Goal: Task Accomplishment & Management: Manage account settings

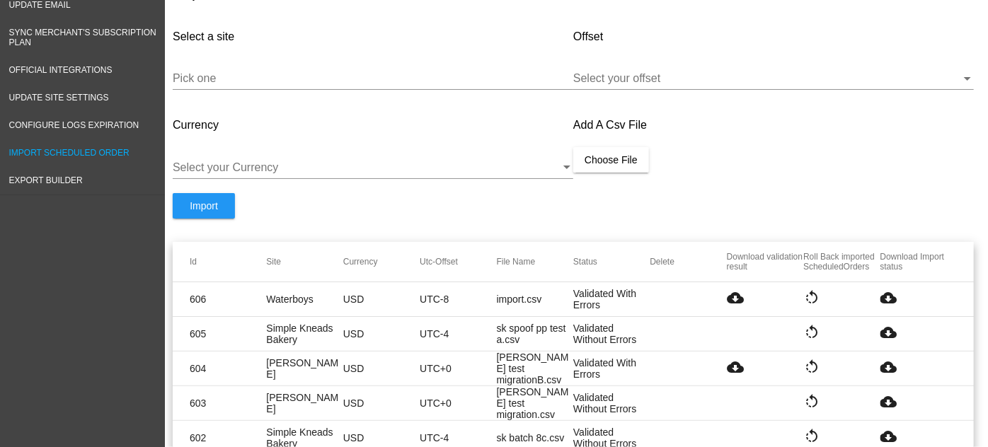
scroll to position [126, 0]
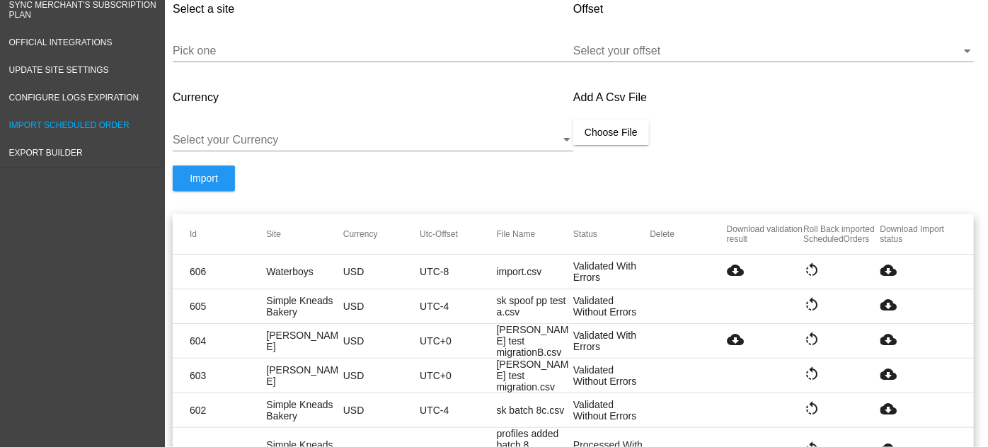
click at [729, 272] on mat-icon "cloud_download" at bounding box center [735, 270] width 17 height 17
click at [230, 35] on div "Pick one" at bounding box center [373, 46] width 401 height 32
click at [232, 52] on input "Pick one" at bounding box center [373, 51] width 401 height 13
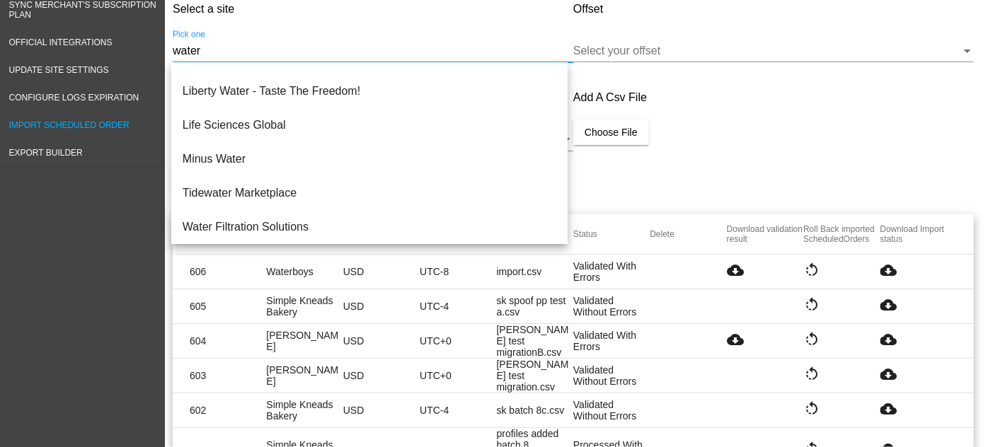
scroll to position [0, 0]
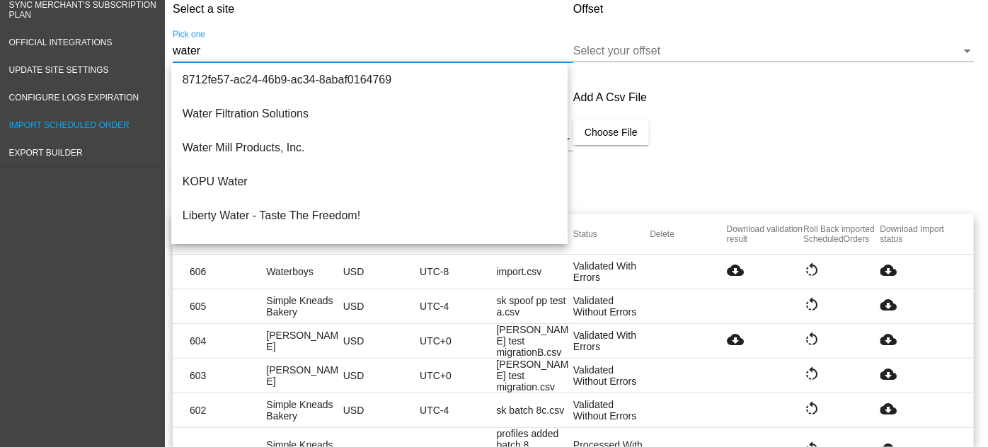
click at [733, 90] on div "Add A Csv File Choose File" at bounding box center [773, 120] width 401 height 89
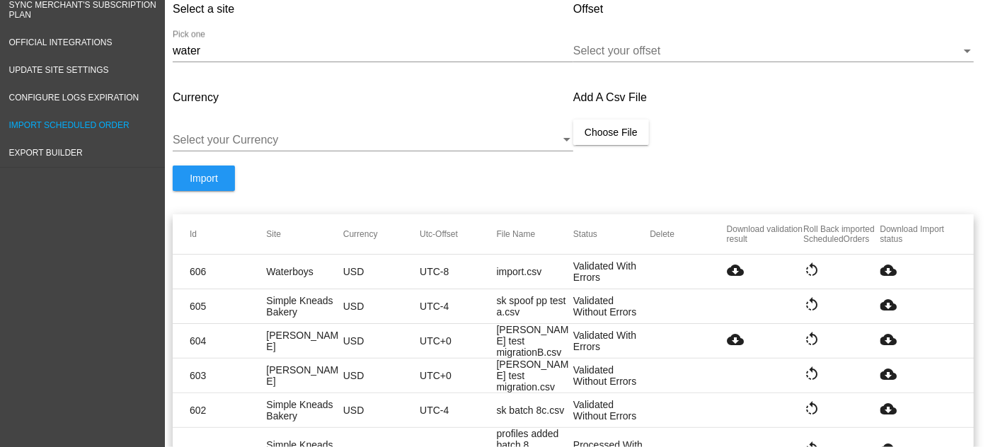
click at [212, 58] on div "water Pick one" at bounding box center [373, 46] width 401 height 32
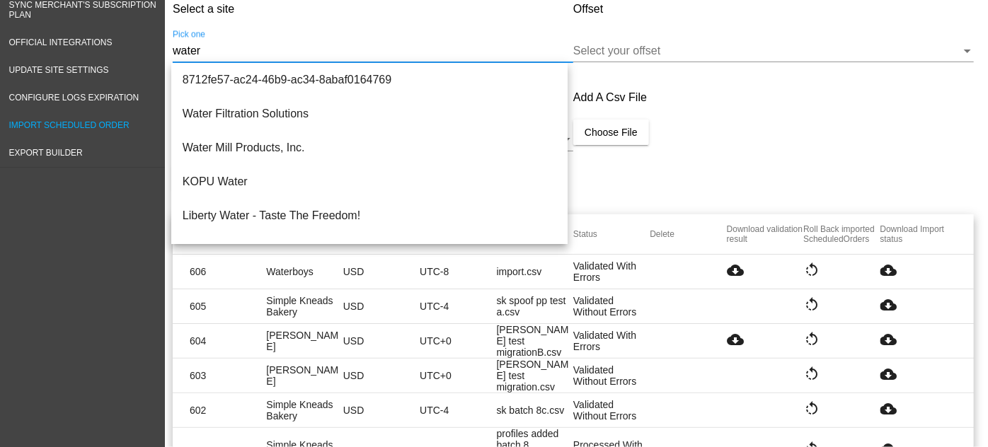
click at [213, 50] on input "water" at bounding box center [373, 51] width 401 height 13
paste input "6587f9-3"
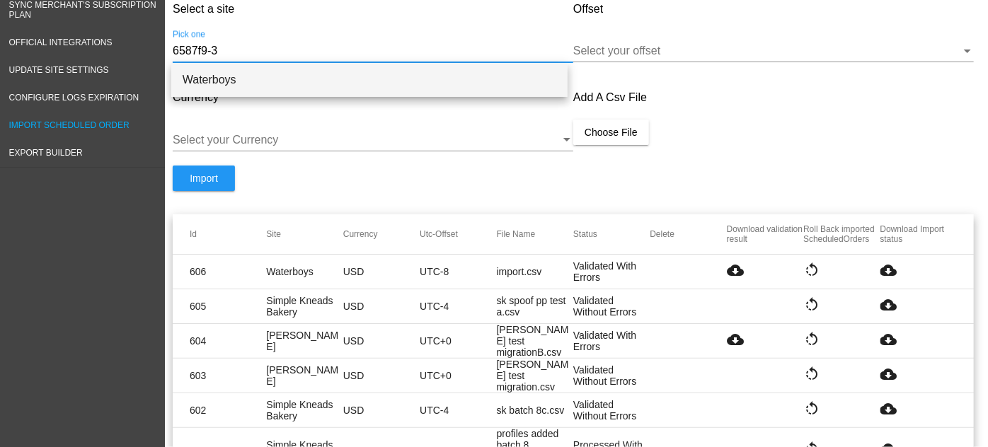
click at [215, 86] on span "Waterboys" at bounding box center [370, 80] width 374 height 34
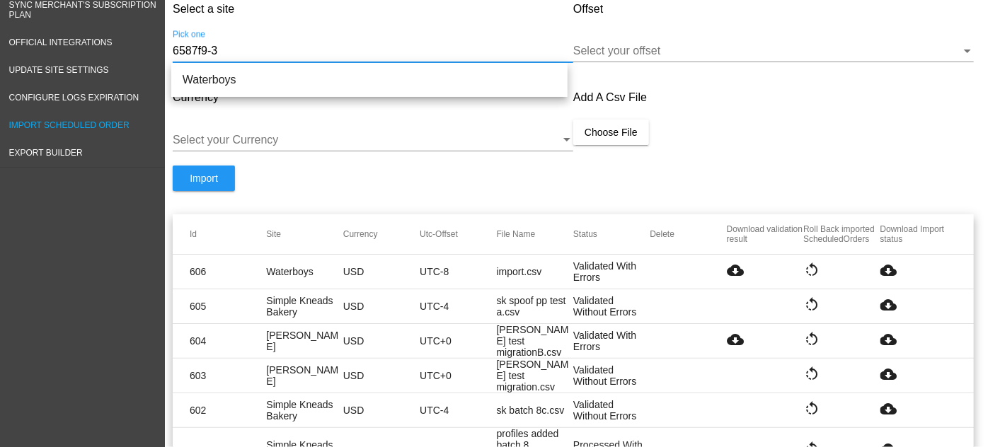
type input "Waterboys"
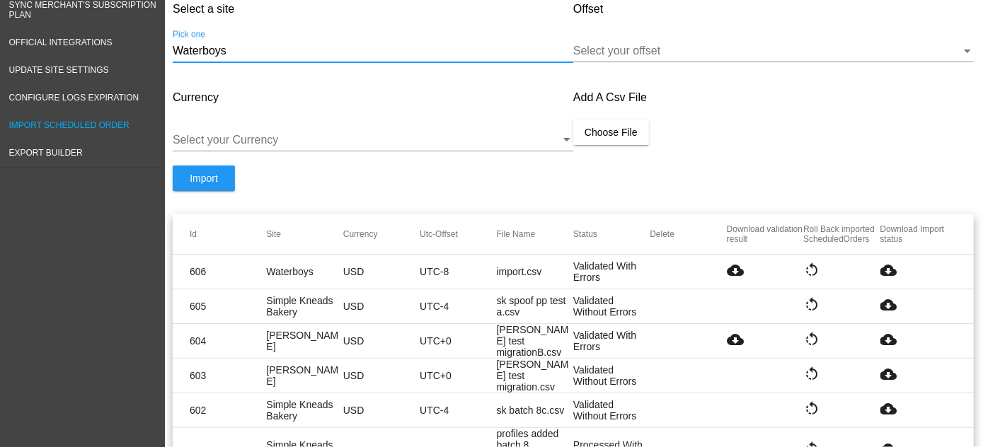
click at [687, 67] on div "Select your offset" at bounding box center [773, 53] width 401 height 46
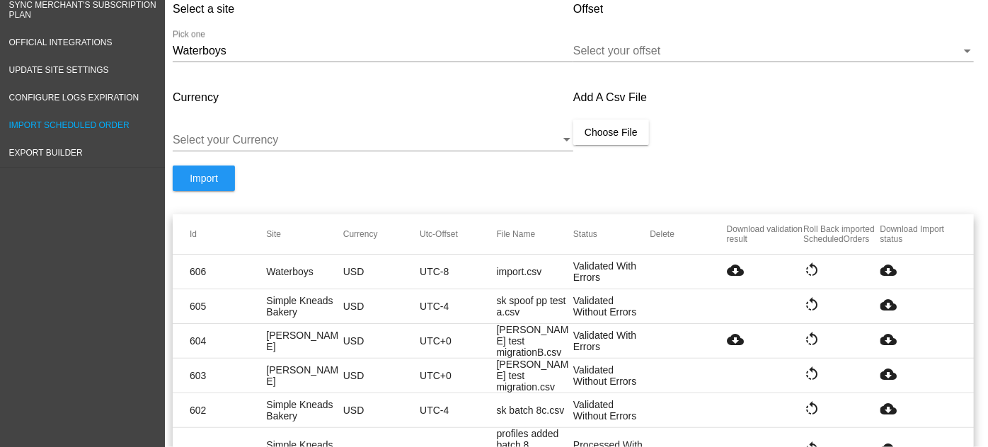
click at [673, 51] on div at bounding box center [767, 51] width 388 height 13
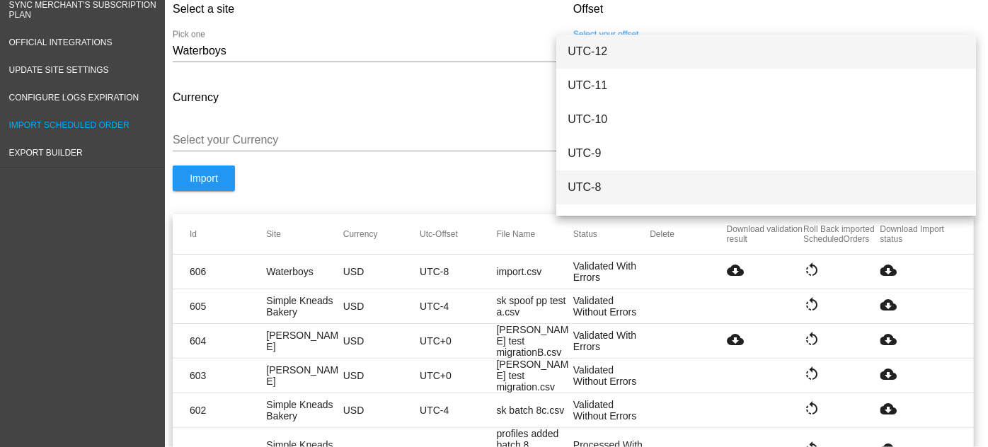
click at [623, 173] on span "UTC-8" at bounding box center [766, 188] width 396 height 34
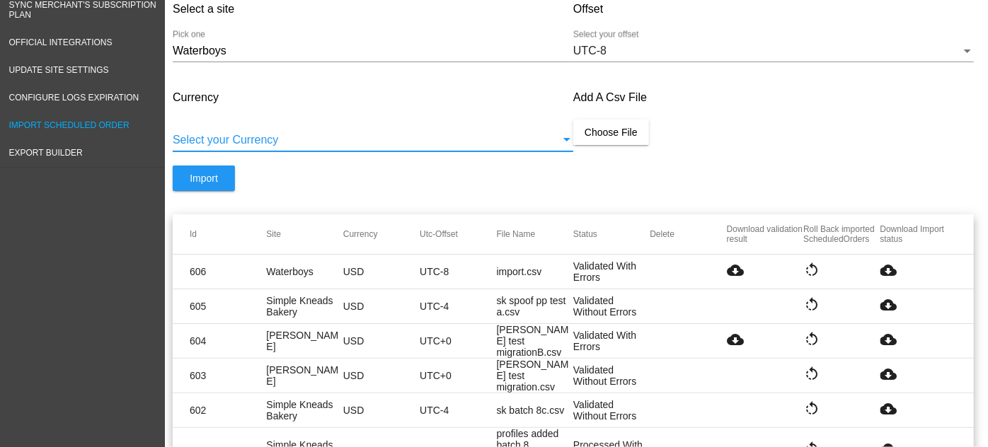
click at [236, 143] on div at bounding box center [367, 140] width 388 height 13
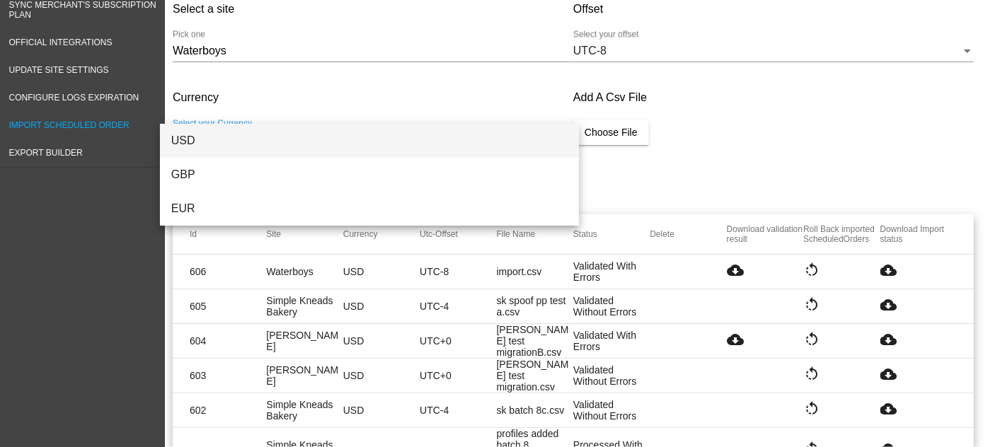
click at [228, 140] on span "USD" at bounding box center [369, 141] width 396 height 34
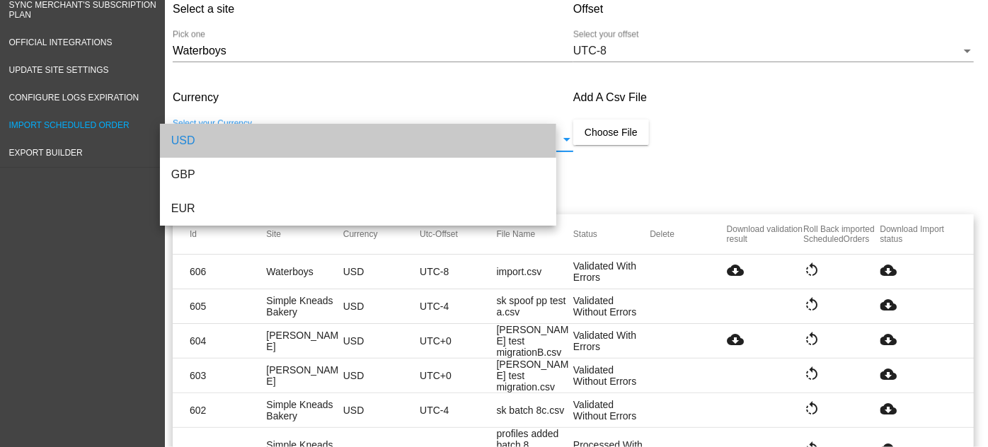
click at [624, 133] on span "Choose File" at bounding box center [611, 132] width 53 height 11
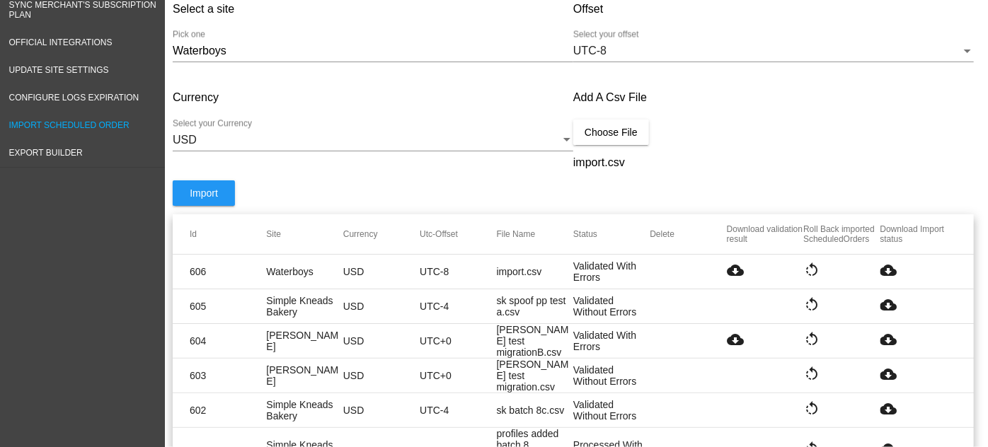
click at [192, 190] on span "Import" at bounding box center [204, 193] width 28 height 11
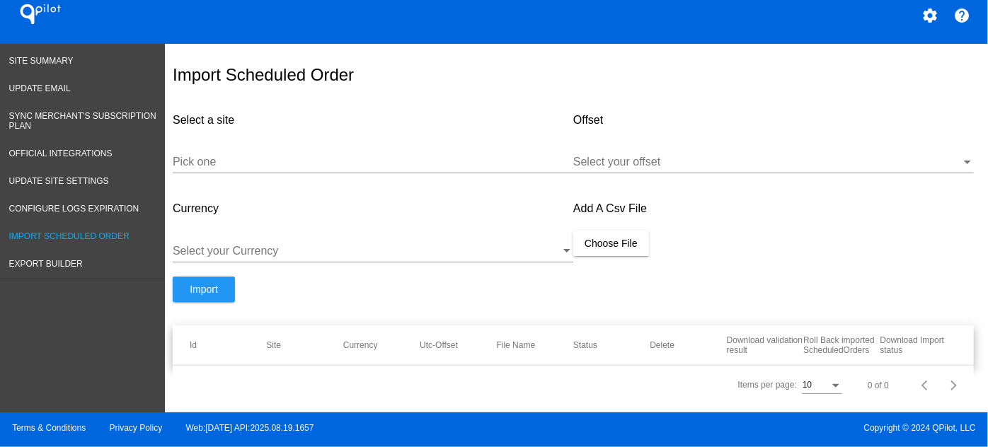
drag, startPoint x: 910, startPoint y: 351, endPoint x: 879, endPoint y: 336, distance: 34.5
click at [881, 336] on mat-header-cell "Download Import status" at bounding box center [919, 346] width 76 height 20
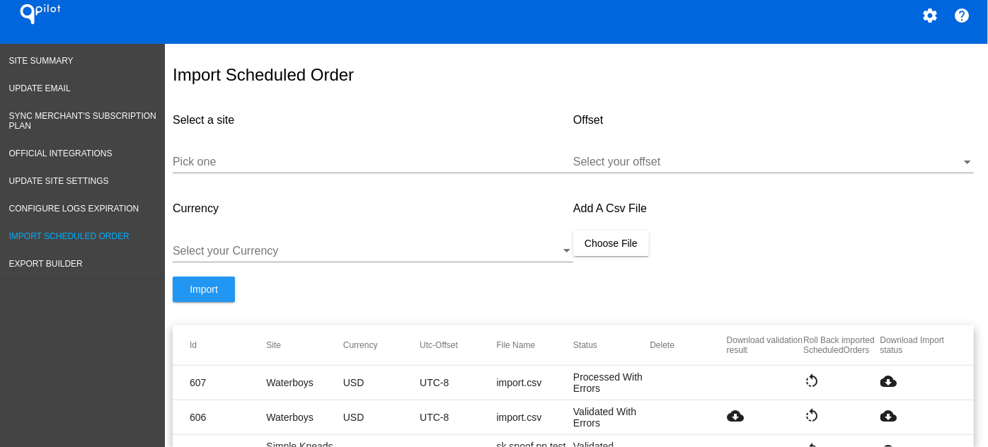
click at [865, 298] on form "Select a site Pick one Offset Select your offset Currency Select your Currency …" at bounding box center [573, 212] width 801 height 227
click at [881, 375] on mat-icon "cloud_download" at bounding box center [889, 381] width 17 height 17
drag, startPoint x: 597, startPoint y: 389, endPoint x: 811, endPoint y: 105, distance: 355.3
click at [564, 379] on mat-row "607 Waterboys USD UTC-8 import.csv Processed With Errors rotate_left cloud_down…" at bounding box center [573, 383] width 801 height 35
click at [297, 161] on input "Pick one" at bounding box center [373, 162] width 401 height 13
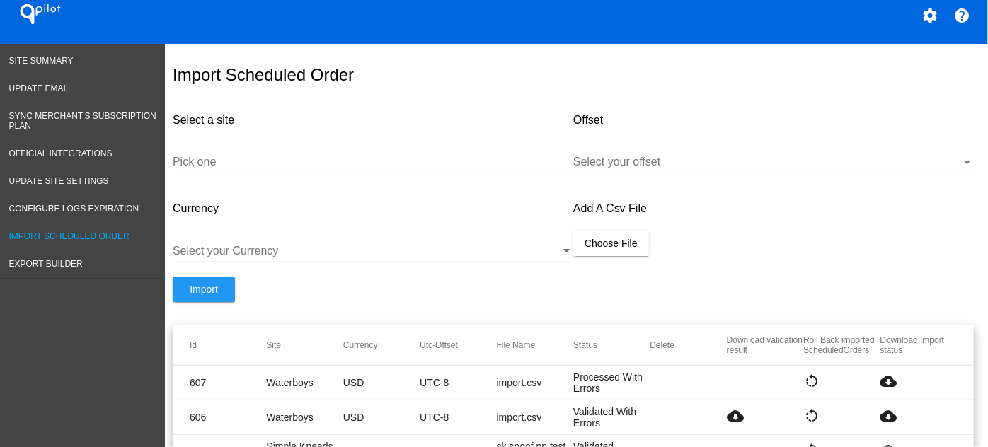
paste input "6587f9-3"
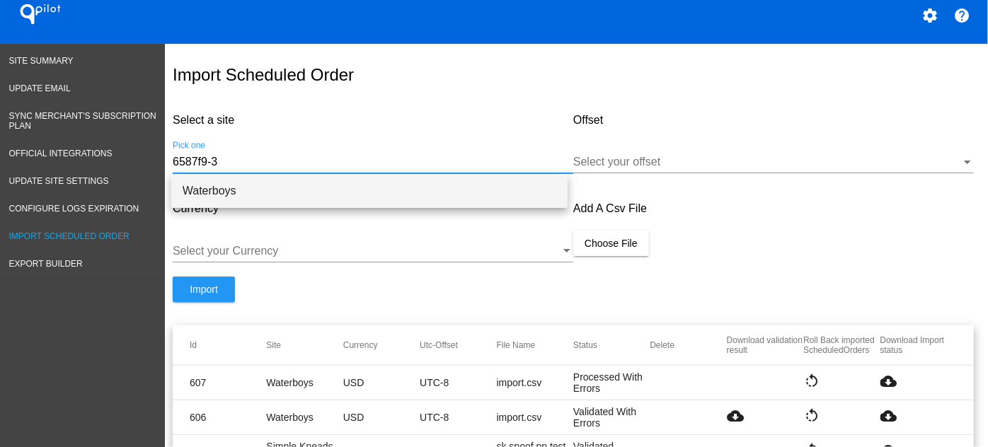
click at [243, 190] on span "Waterboys" at bounding box center [370, 191] width 374 height 34
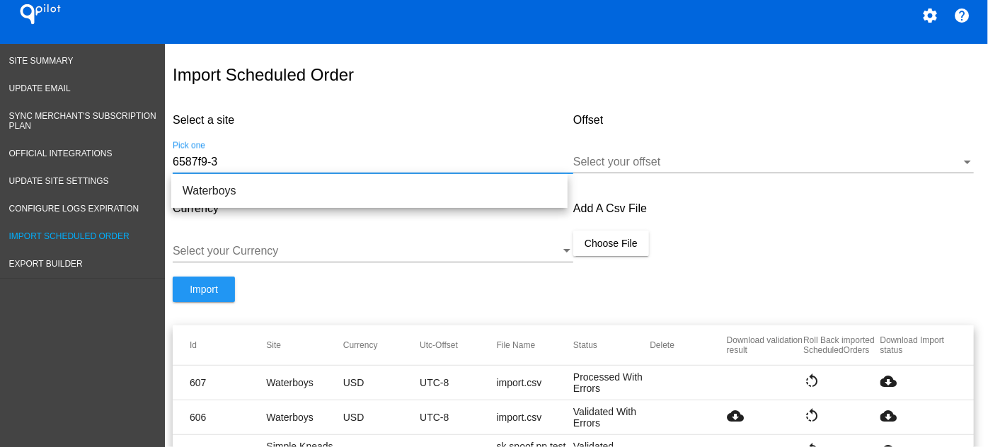
type input "Waterboys"
click at [685, 165] on div at bounding box center [767, 162] width 388 height 13
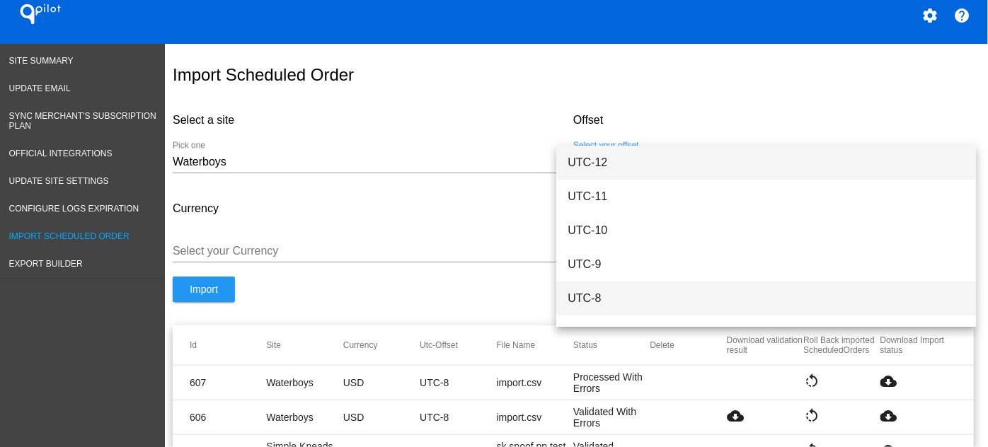
click at [606, 288] on span "UTC-8" at bounding box center [766, 299] width 396 height 34
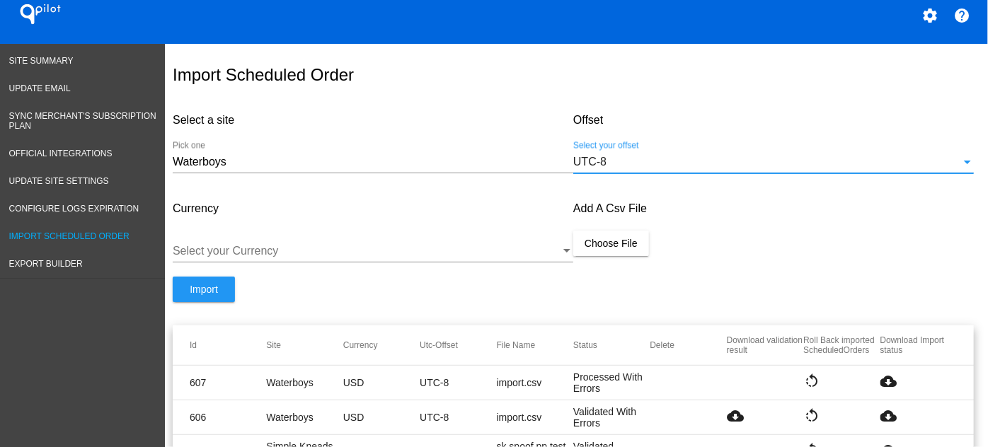
click at [389, 247] on div at bounding box center [367, 251] width 388 height 13
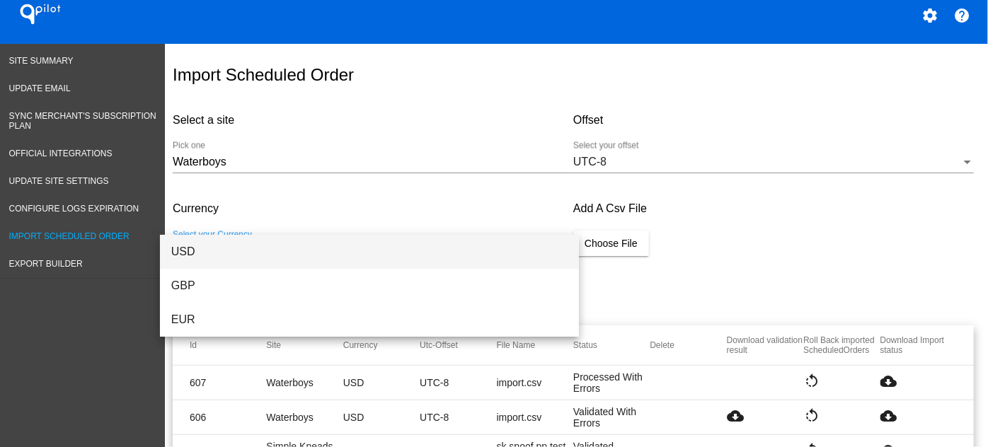
click at [253, 241] on span "USD" at bounding box center [369, 252] width 396 height 34
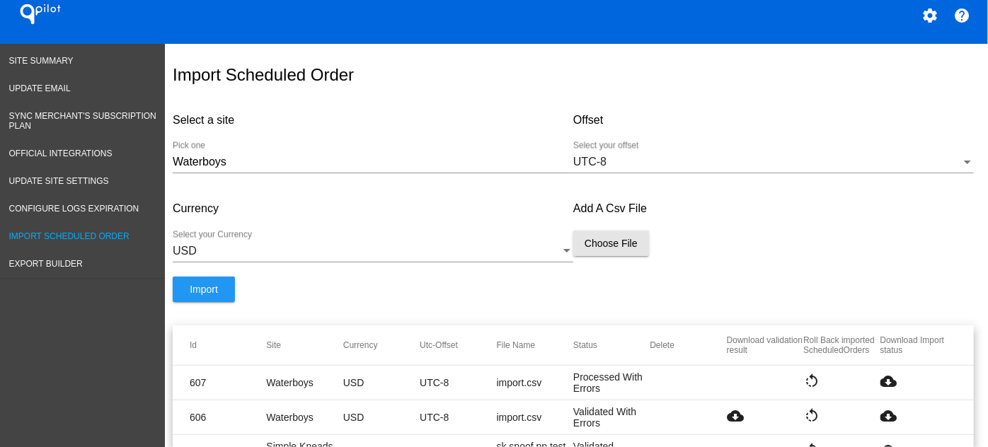
click at [609, 246] on span "Choose File" at bounding box center [611, 243] width 53 height 11
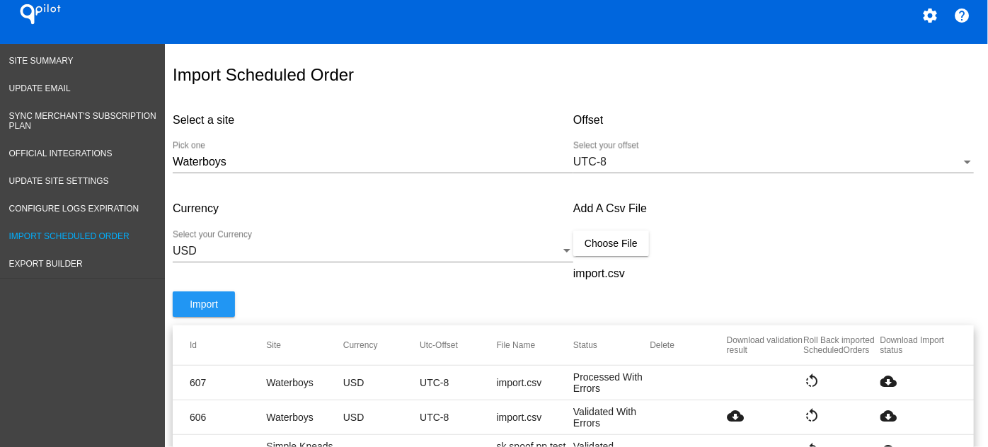
click at [217, 300] on button "Import" at bounding box center [204, 304] width 62 height 25
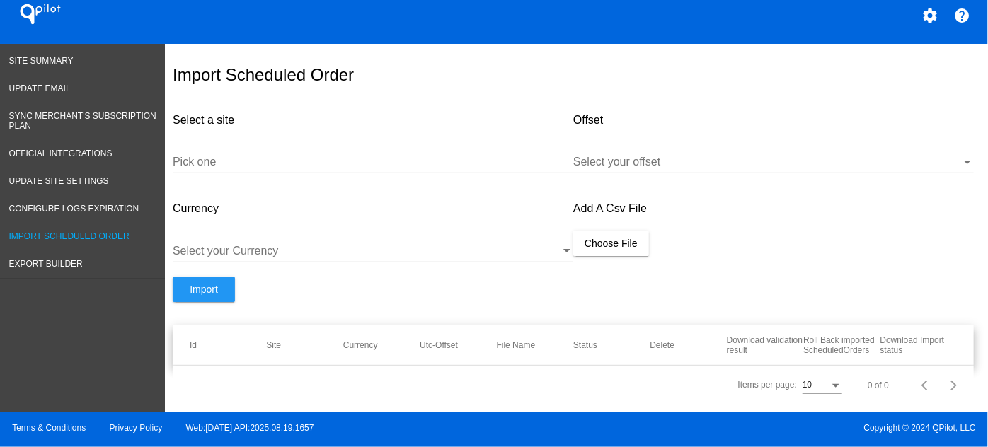
click at [772, 232] on div "Add A Csv File Choose File" at bounding box center [773, 232] width 401 height 89
click at [777, 268] on div "Add A Csv File Choose File" at bounding box center [773, 232] width 401 height 89
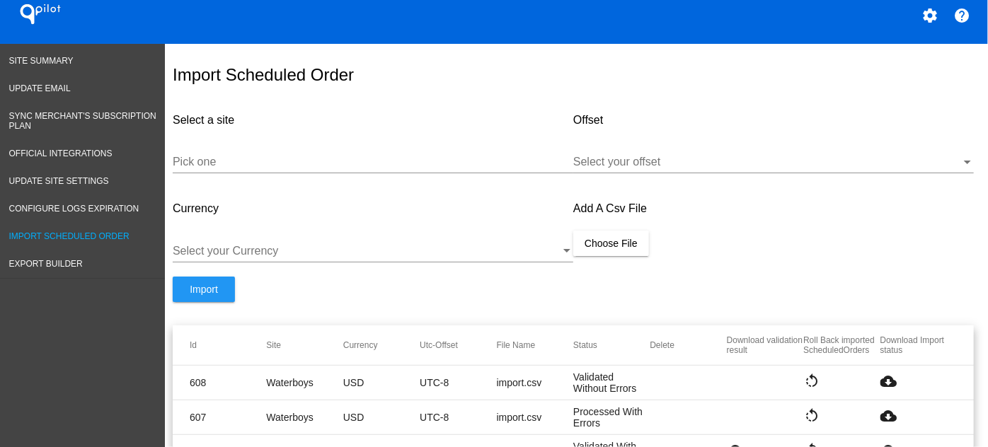
scroll to position [5, 0]
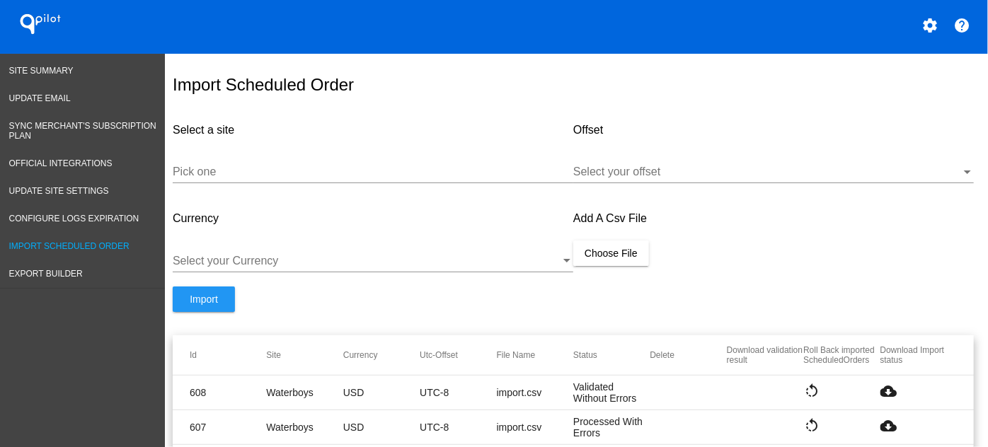
click at [881, 386] on mat-icon "cloud_download" at bounding box center [889, 391] width 17 height 17
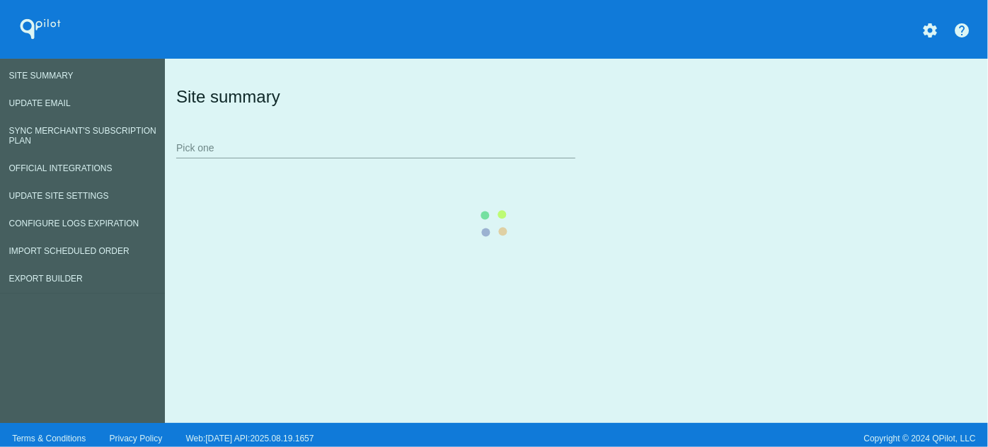
drag, startPoint x: 139, startPoint y: 280, endPoint x: 159, endPoint y: 271, distance: 20.9
click at [173, 171] on div "Site summary Pick one" at bounding box center [573, 122] width 801 height 98
click at [210, 151] on div "Site summary Pick one" at bounding box center [573, 122] width 801 height 98
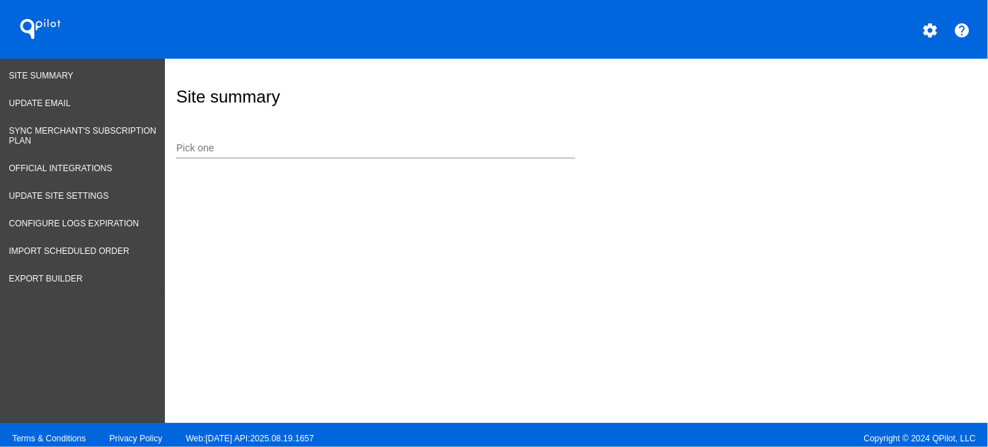
click at [210, 151] on input "Pick one" at bounding box center [375, 148] width 399 height 11
type input "waterboys"
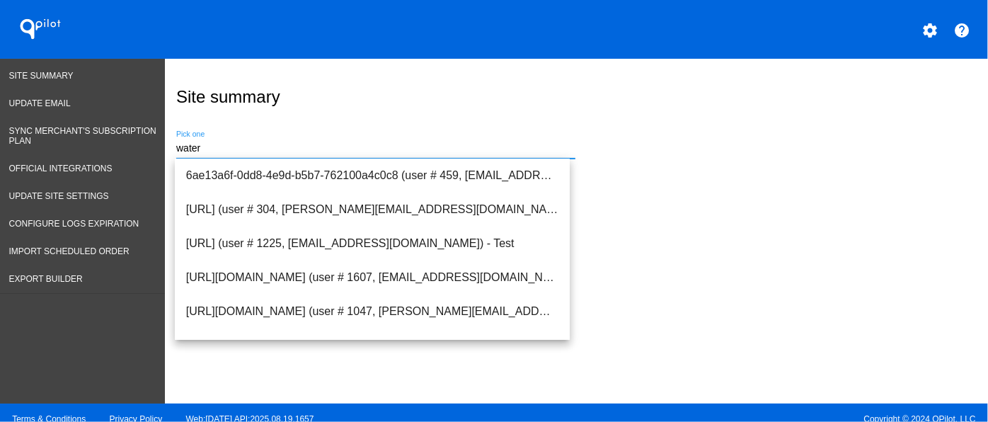
click at [217, 118] on div "Site summary" at bounding box center [573, 97] width 801 height 48
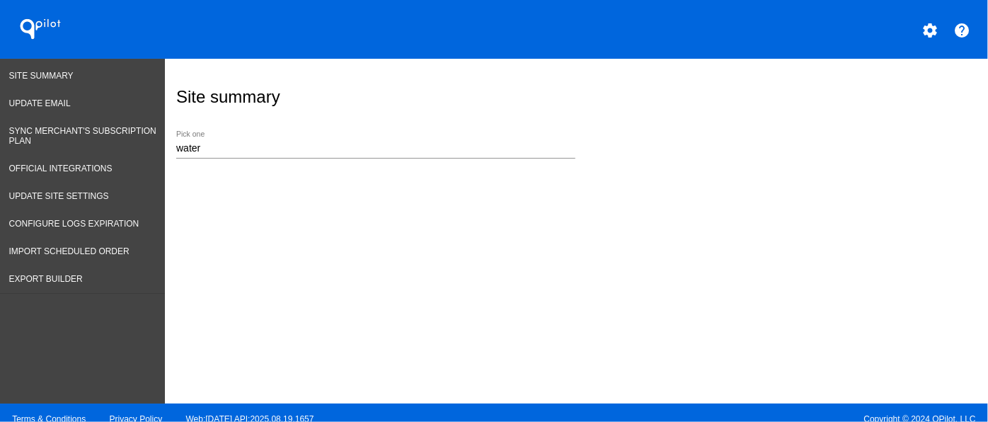
click at [210, 150] on input "water" at bounding box center [375, 148] width 399 height 11
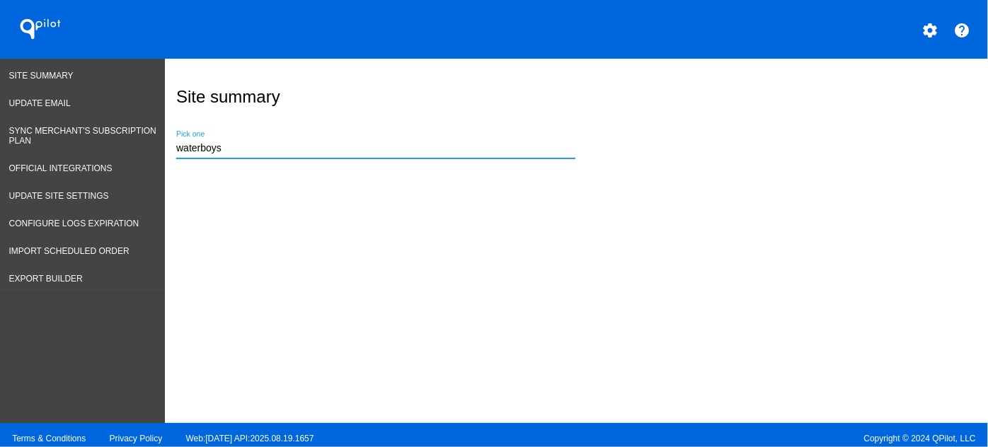
drag, startPoint x: 234, startPoint y: 149, endPoint x: 178, endPoint y: 149, distance: 55.2
click at [178, 149] on input "waterboys" at bounding box center [375, 148] width 399 height 11
type input "w"
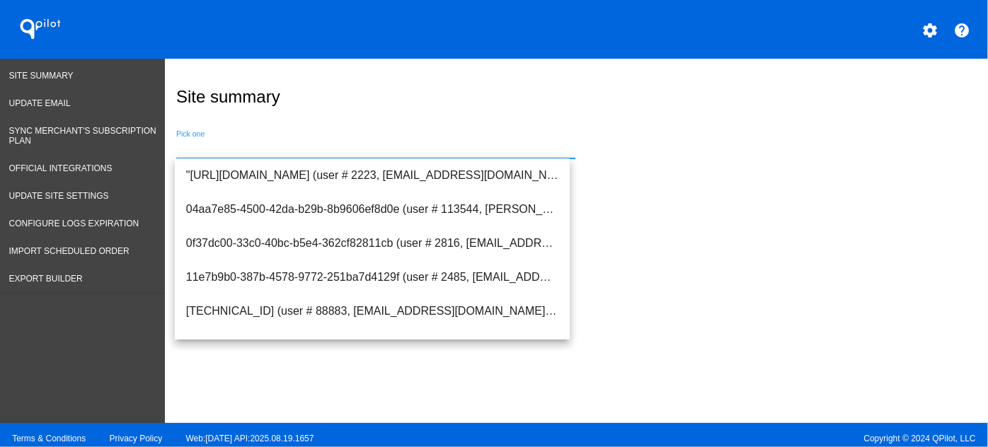
paste input "6587f9-3"
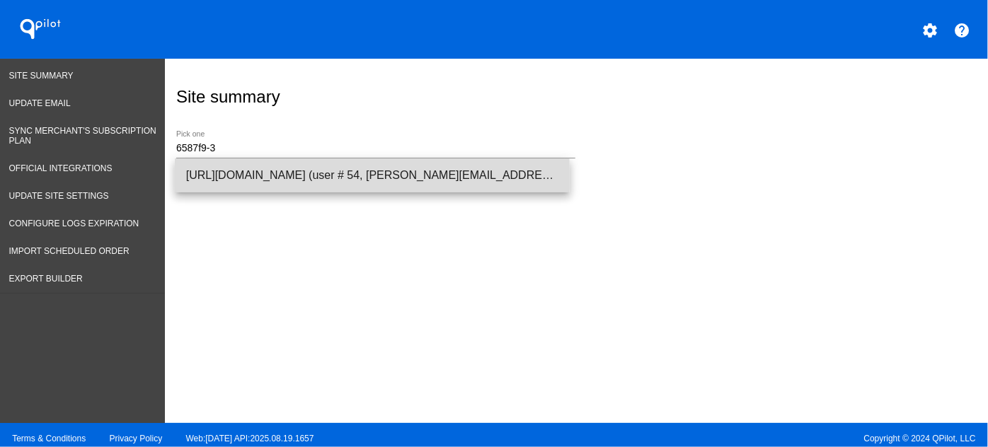
click at [228, 170] on span "https://6587f9-3.myshopify.com (user # 54, david@qpilot.cloud) - Production" at bounding box center [372, 176] width 372 height 34
type input "https://6587f9-3.myshopify.com (user # 54, david@qpilot.cloud) - Production"
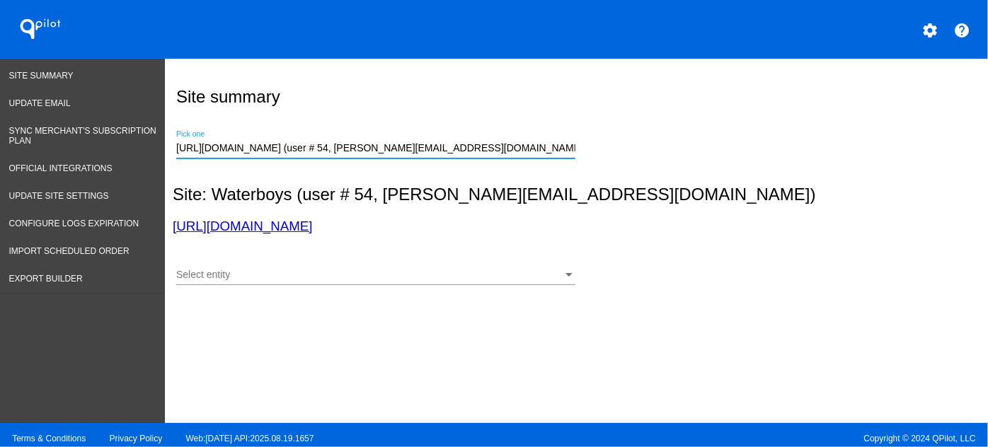
click at [344, 273] on div "Select entity" at bounding box center [369, 275] width 386 height 11
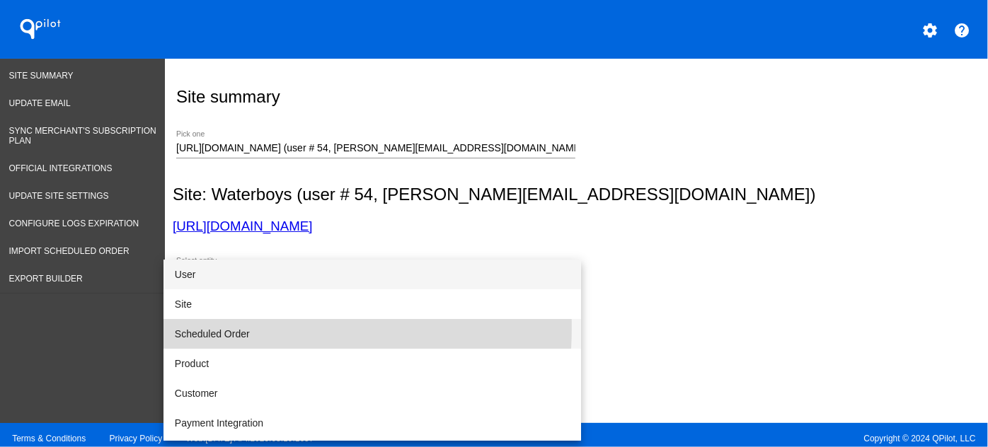
click at [193, 328] on span "Scheduled Order" at bounding box center [372, 334] width 395 height 30
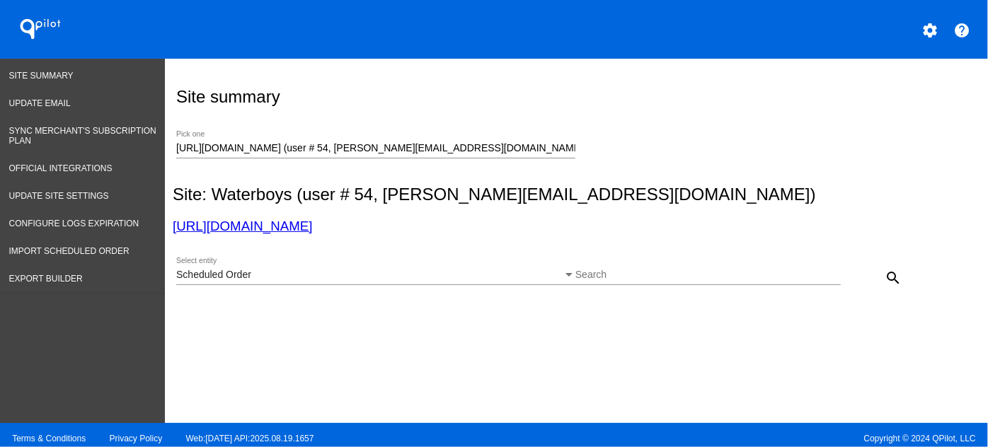
drag, startPoint x: 922, startPoint y: 256, endPoint x: 854, endPoint y: 270, distance: 69.6
click at [919, 256] on div "Scheduled Order Select entity Search search" at bounding box center [573, 273] width 801 height 50
drag, startPoint x: 787, startPoint y: 288, endPoint x: 777, endPoint y: 282, distance: 11.4
click at [786, 288] on div "Search" at bounding box center [709, 278] width 266 height 40
click at [770, 278] on input "Search" at bounding box center [709, 275] width 266 height 11
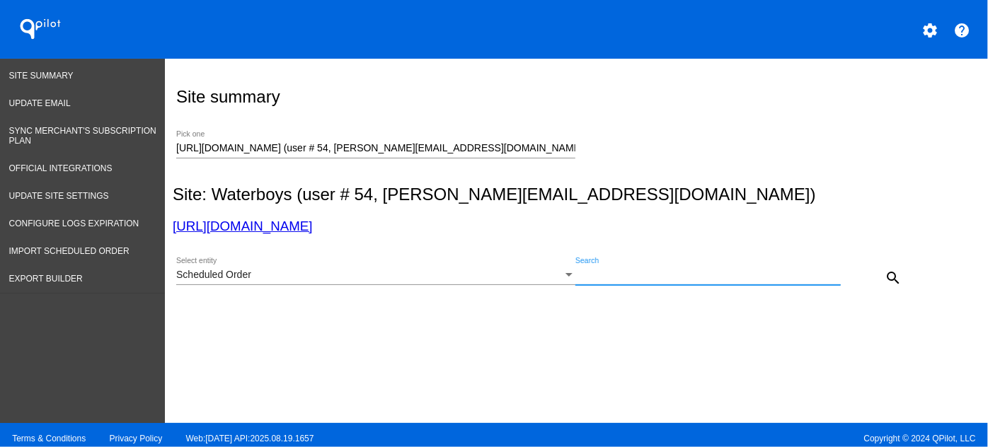
paste input "1015446"
type input "1015446"
click at [885, 274] on mat-icon "search" at bounding box center [893, 278] width 17 height 17
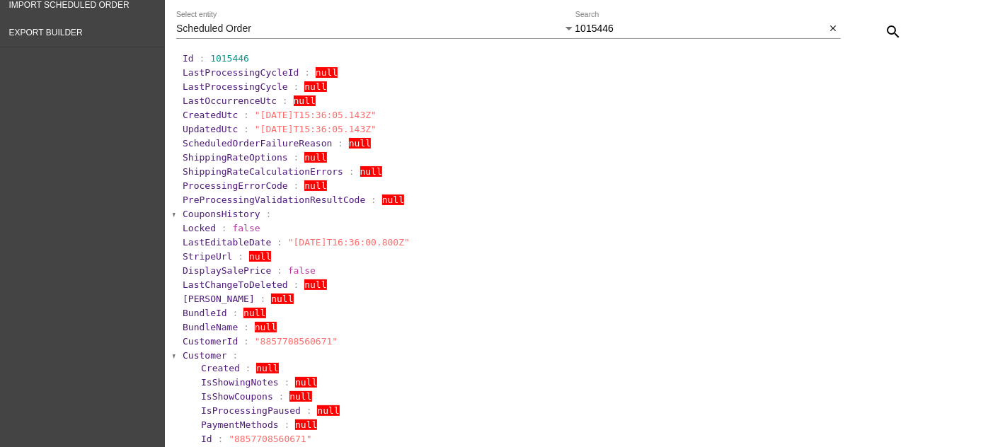
scroll to position [335, 0]
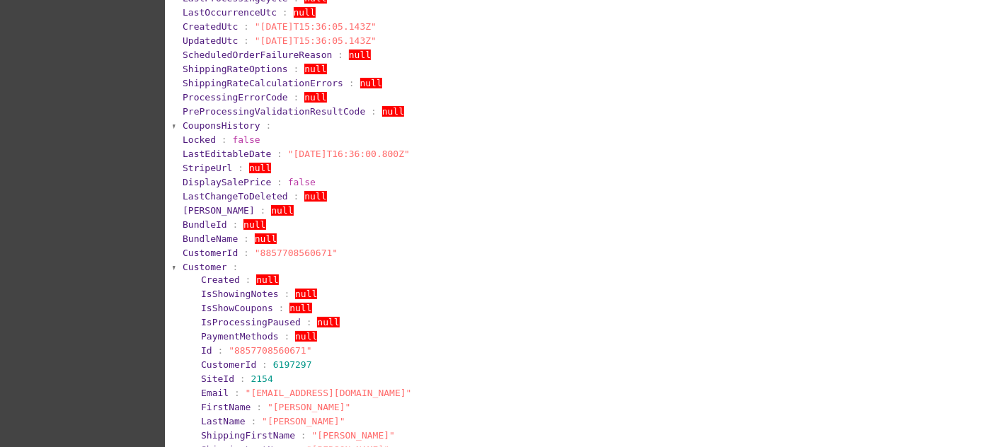
drag, startPoint x: 358, startPoint y: 389, endPoint x: 210, endPoint y: 343, distance: 155.0
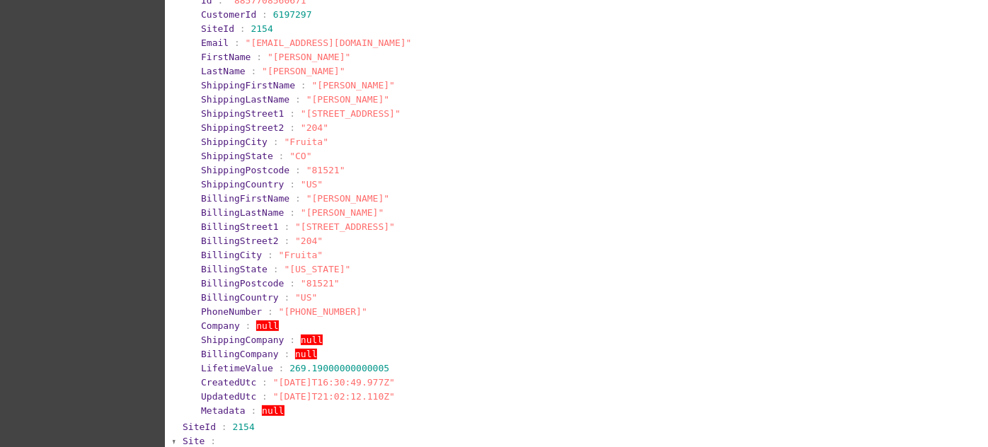
scroll to position [785, 0]
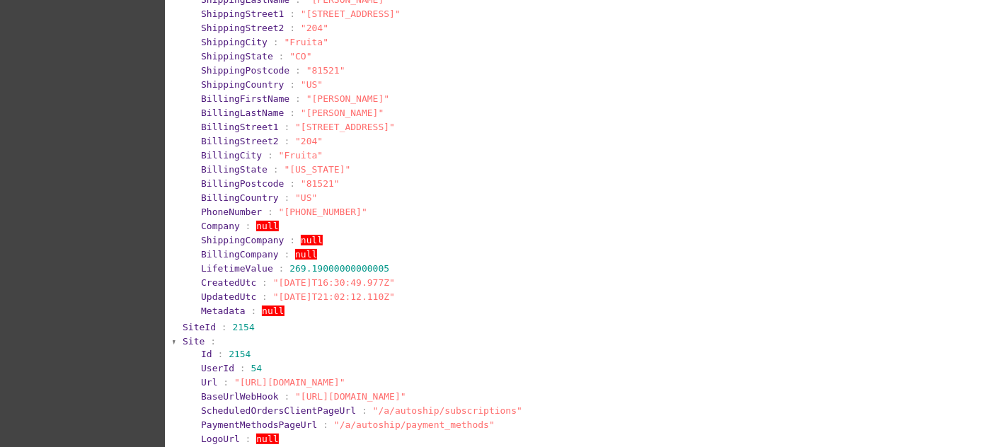
click at [189, 336] on span "Site" at bounding box center [194, 341] width 22 height 11
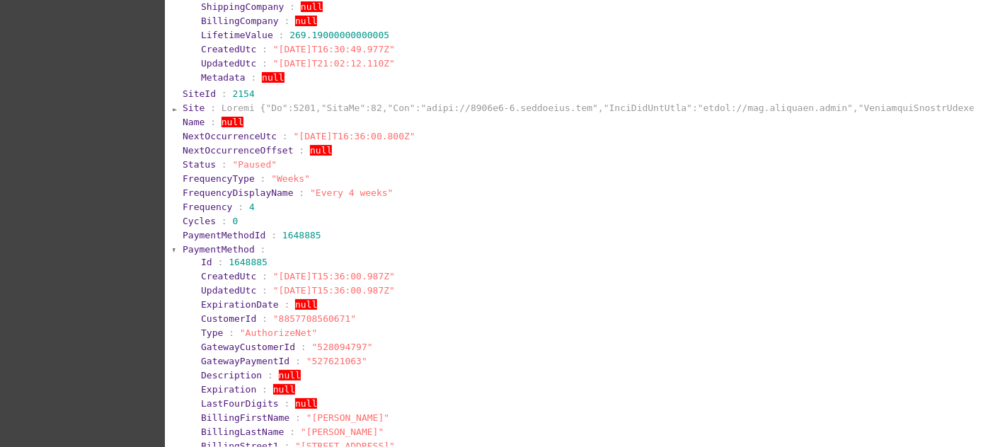
scroll to position [1035, 0]
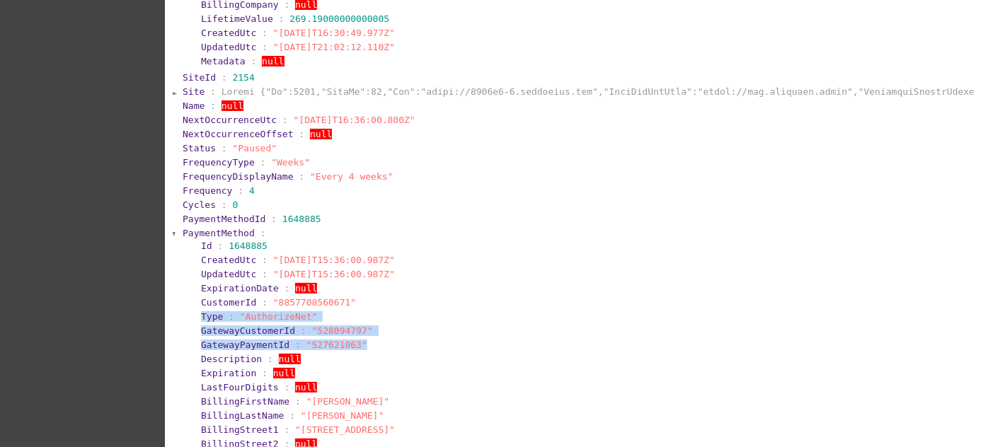
drag, startPoint x: 359, startPoint y: 323, endPoint x: 178, endPoint y: 290, distance: 184.1
click at [450, 340] on section "GatewayPaymentId : "527621063"" at bounding box center [585, 345] width 769 height 11
drag, startPoint x: 450, startPoint y: 316, endPoint x: 196, endPoint y: 291, distance: 255.4
click at [196, 291] on section "Id : 1648885 CreatedUtc : "2025-08-29T15:36:00.987Z" UpdatedUtc : "2025-08-29T1…" at bounding box center [581, 395] width 781 height 312
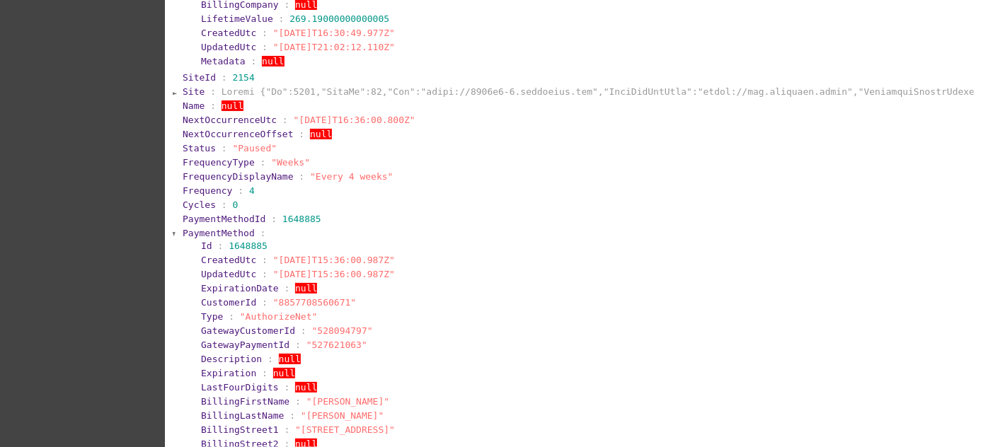
click at [702, 381] on section "LastFourDigits : null" at bounding box center [586, 387] width 772 height 13
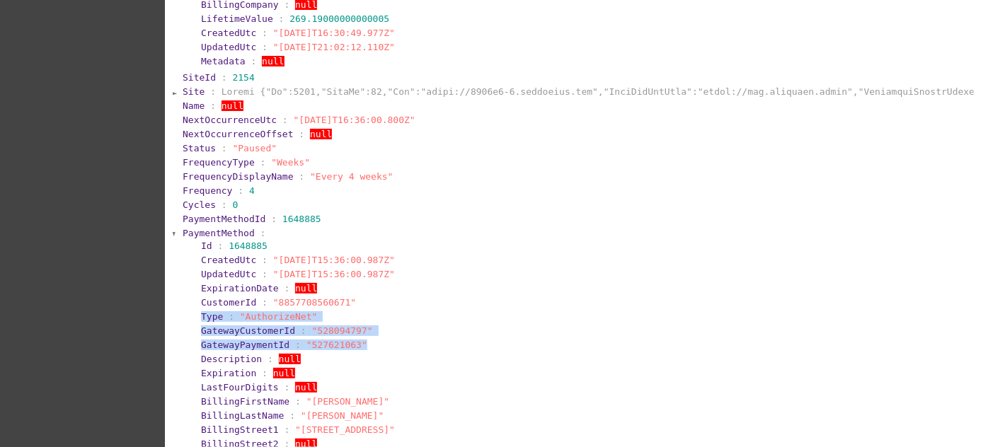
drag, startPoint x: 381, startPoint y: 321, endPoint x: 182, endPoint y: 290, distance: 201.4
click at [182, 290] on section "PaymentMethod : Id : 1648885 CreatedUtc : "2025-08-29T15:36:00.987Z" UpdatedUtc…" at bounding box center [577, 390] width 792 height 326
drag, startPoint x: 508, startPoint y: 299, endPoint x: 457, endPoint y: 324, distance: 56.0
click at [508, 324] on section "GatewayCustomerId : "528094797"" at bounding box center [586, 330] width 772 height 13
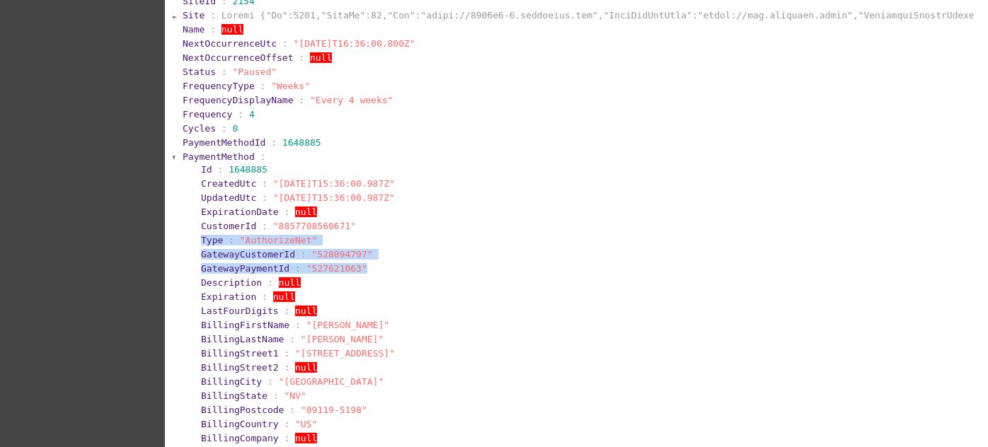
click at [404, 248] on section "GatewayCustomerId : "528094797"" at bounding box center [586, 254] width 772 height 13
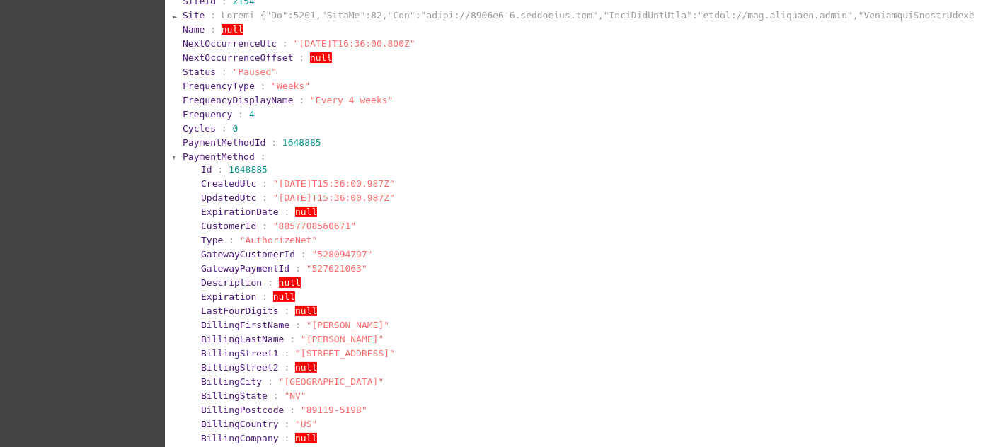
drag, startPoint x: 390, startPoint y: 248, endPoint x: 370, endPoint y: 244, distance: 21.0
click at [387, 263] on section "GatewayPaymentId : "527621063"" at bounding box center [585, 268] width 769 height 11
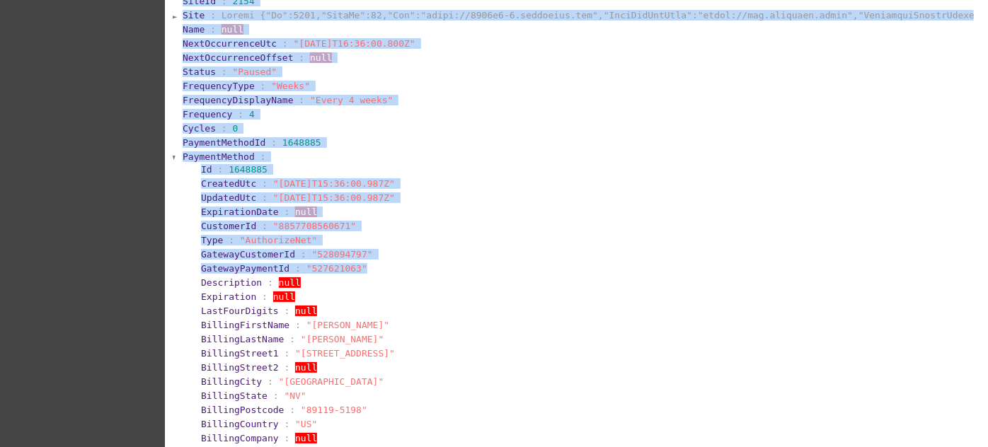
drag, startPoint x: 370, startPoint y: 244, endPoint x: 154, endPoint y: 218, distance: 216.8
click at [256, 249] on span "GatewayCustomerId" at bounding box center [248, 254] width 94 height 11
click at [457, 263] on section "GatewayPaymentId : "527621063"" at bounding box center [585, 268] width 769 height 11
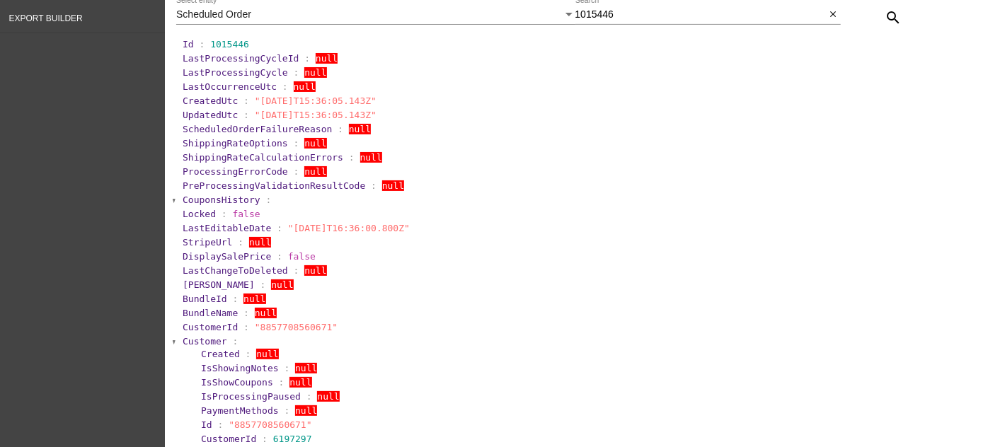
scroll to position [0, 0]
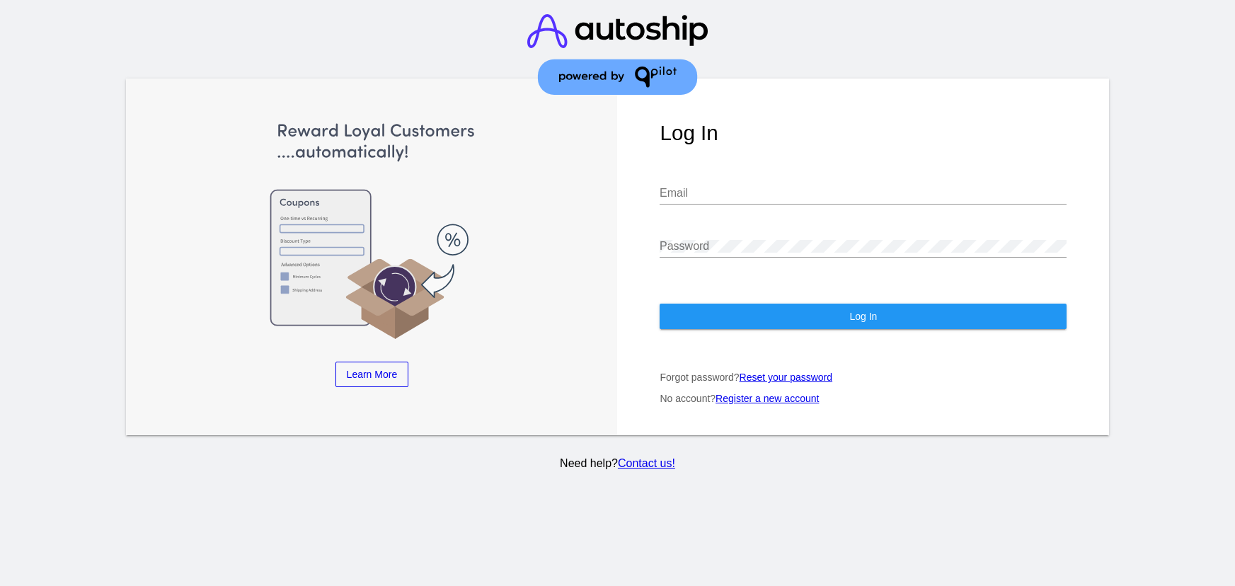
type input "[PERSON_NAME][EMAIL_ADDRESS][DOMAIN_NAME]"
click at [731, 193] on input "[PERSON_NAME][EMAIL_ADDRESS][DOMAIN_NAME]" at bounding box center [863, 193] width 407 height 13
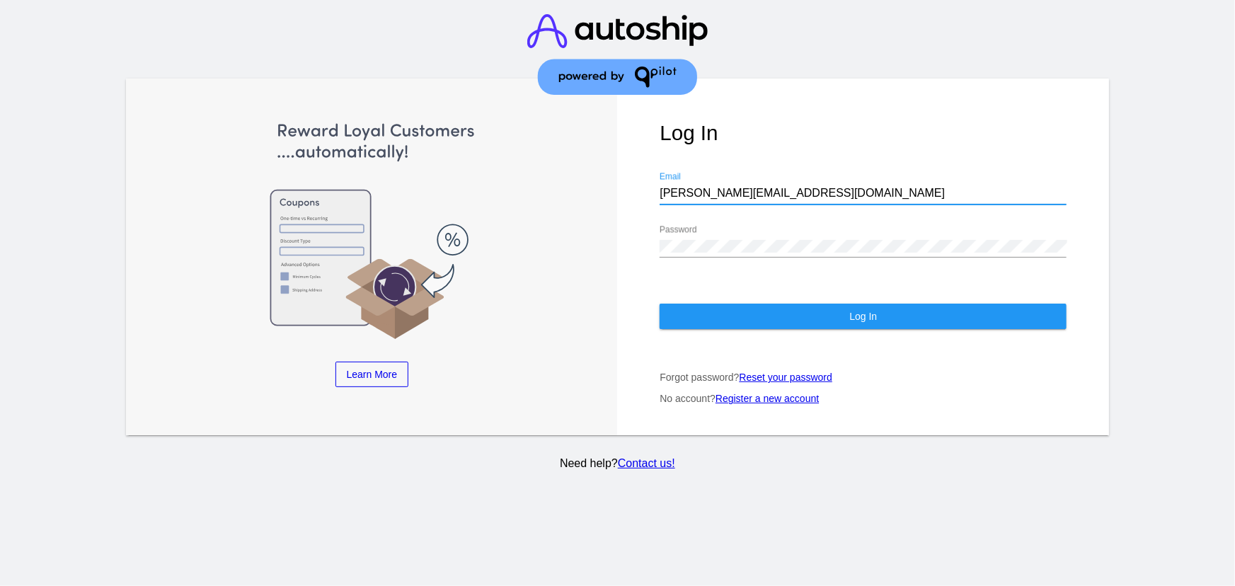
click at [731, 193] on input "[PERSON_NAME][EMAIL_ADDRESS][DOMAIN_NAME]" at bounding box center [863, 193] width 407 height 13
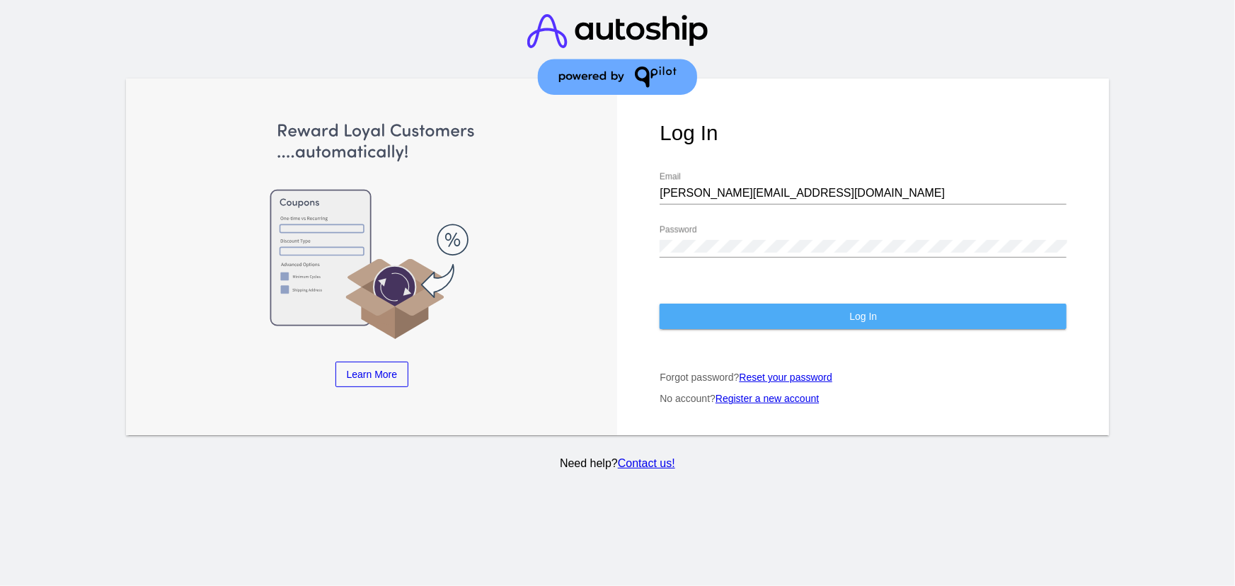
click at [772, 326] on button "Log In" at bounding box center [863, 316] width 407 height 25
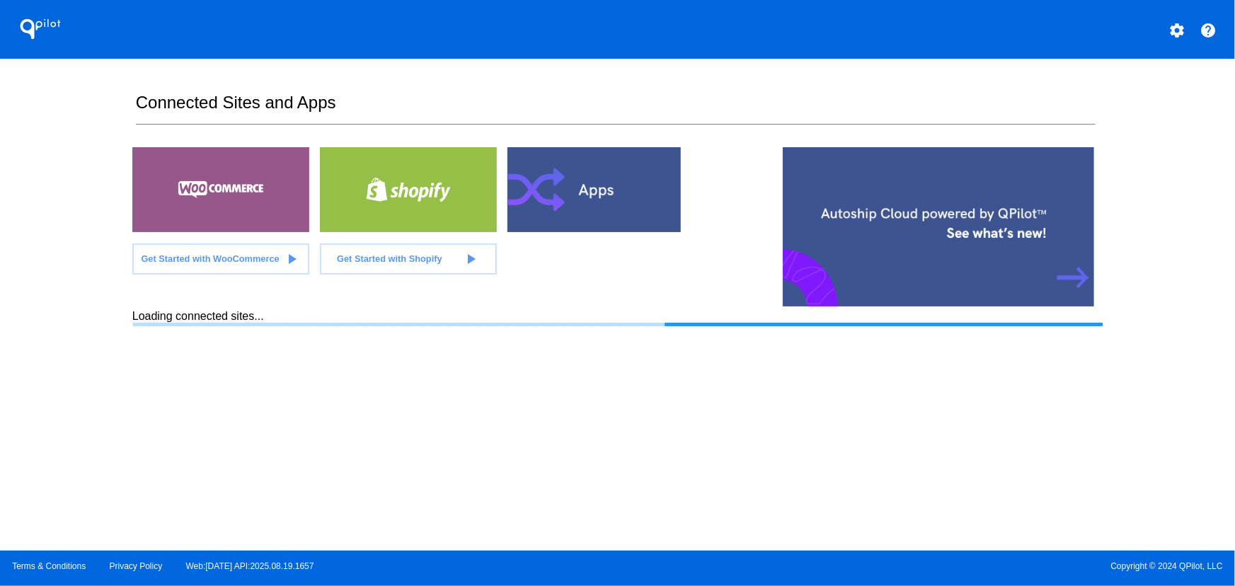
click at [1174, 18] on button "settings" at bounding box center [1177, 29] width 28 height 28
click at [1133, 69] on button "person Log out" at bounding box center [1124, 60] width 136 height 17
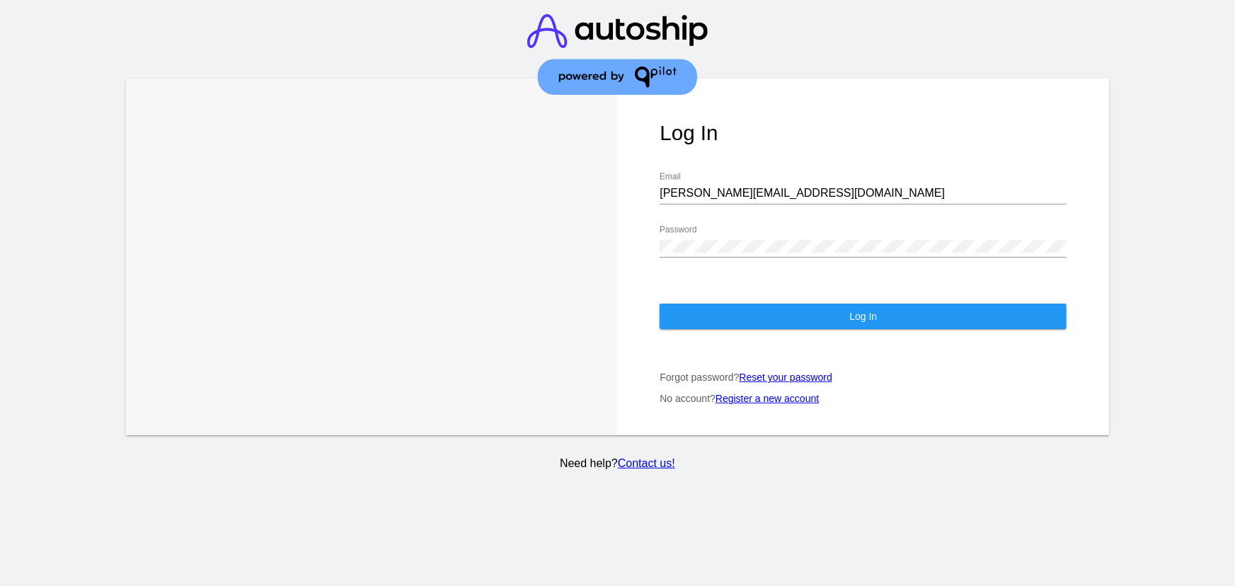
click at [776, 195] on input "[PERSON_NAME][EMAIL_ADDRESS][DOMAIN_NAME]" at bounding box center [863, 193] width 407 height 13
type input "[EMAIL_ADDRESS][DOMAIN_NAME]"
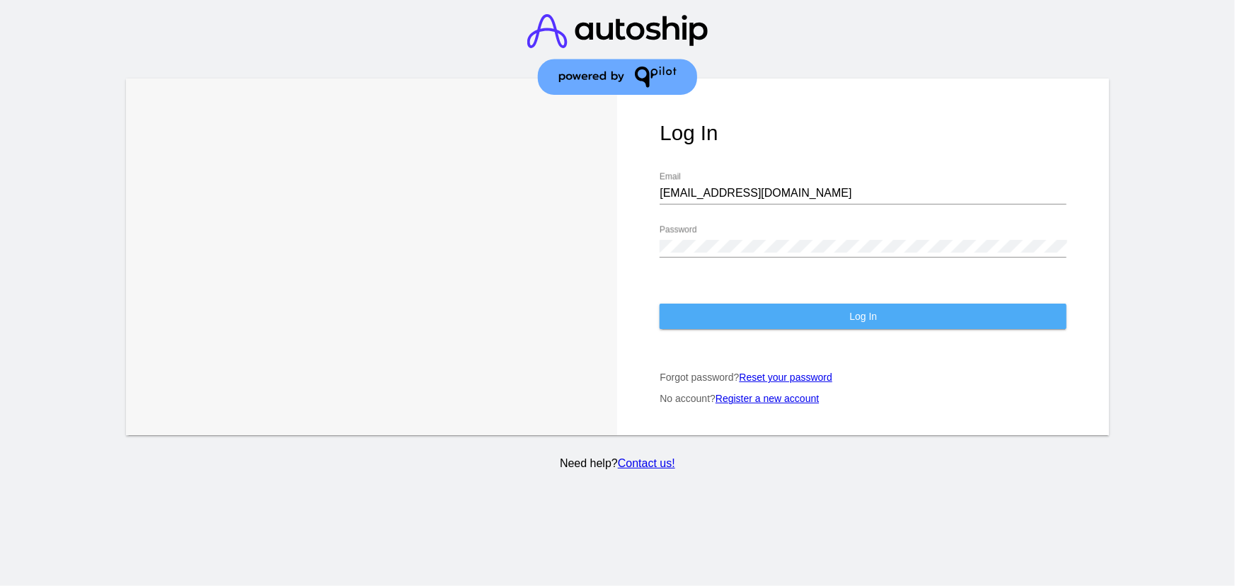
click at [747, 313] on button "Log In" at bounding box center [863, 316] width 407 height 25
